Goal: Information Seeking & Learning: Learn about a topic

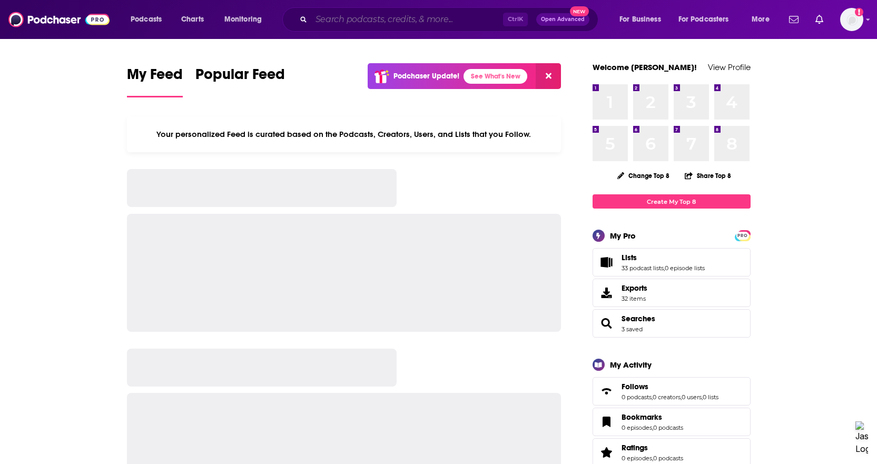
click at [346, 20] on input "Search podcasts, credits, & more..." at bounding box center [407, 19] width 192 height 17
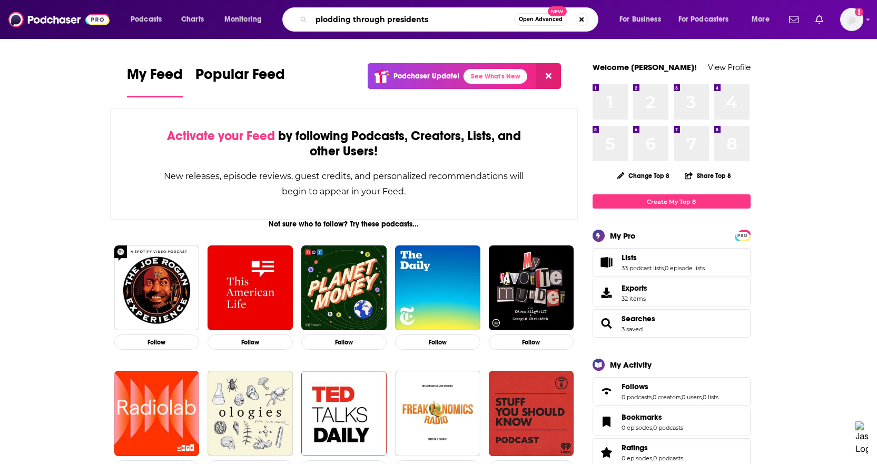
type input "plodding through presidents"
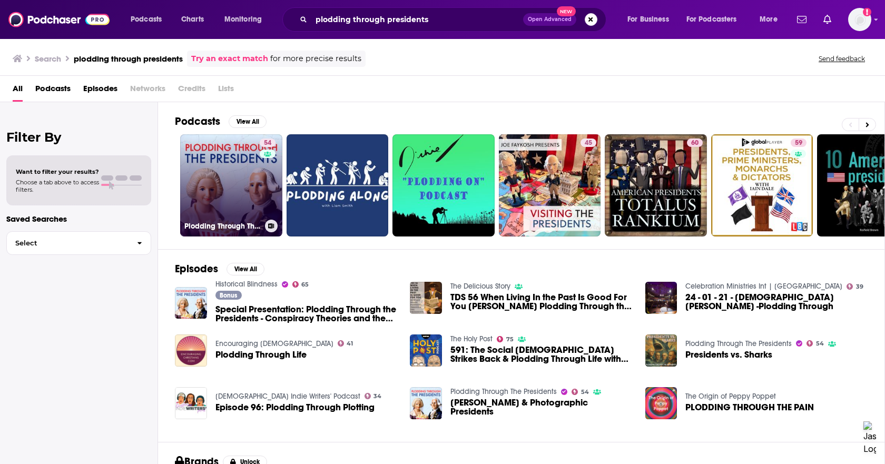
click at [247, 178] on link "54 Plodding Through The Presidents" at bounding box center [231, 185] width 102 height 102
